Goal: Navigation & Orientation: Find specific page/section

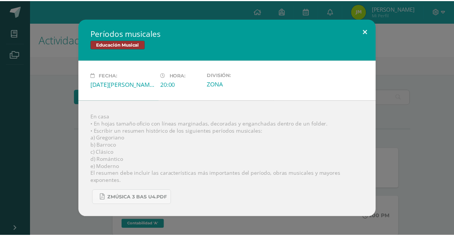
scroll to position [210, 0]
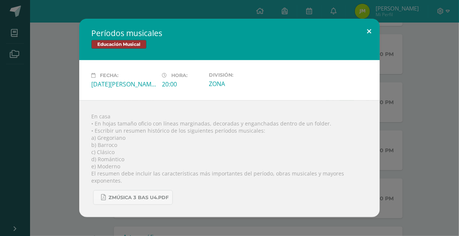
click at [372, 34] on button at bounding box center [368, 32] width 21 height 26
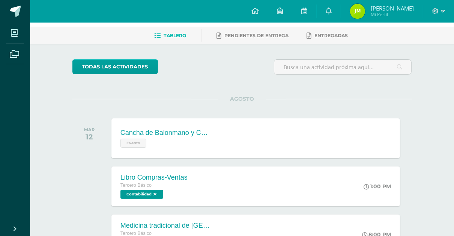
scroll to position [0, 0]
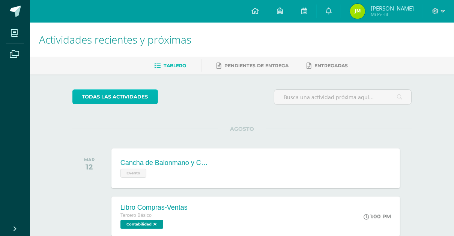
click at [126, 99] on link "todas las Actividades" at bounding box center [115, 96] width 86 height 15
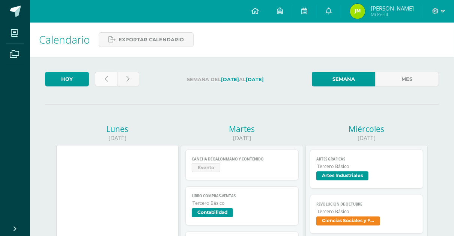
click at [107, 82] on icon at bounding box center [106, 79] width 3 height 6
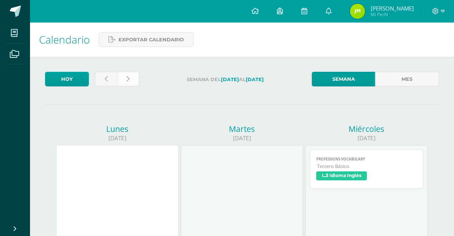
click at [127, 81] on icon at bounding box center [127, 79] width 3 height 6
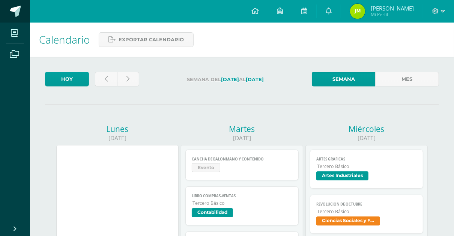
click at [23, 14] on link at bounding box center [15, 11] width 30 height 23
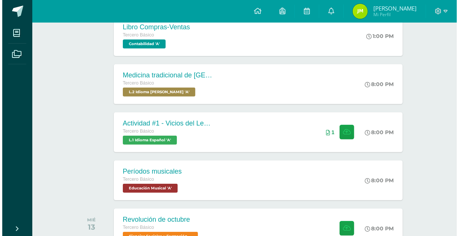
scroll to position [240, 0]
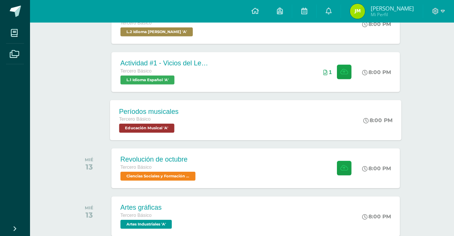
click at [210, 131] on div "Períodos musicales Tercero Básico Educación Musical 'A' 8:00 PM Períodos musica…" at bounding box center [256, 120] width 292 height 40
